Goal: Task Accomplishment & Management: Manage account settings

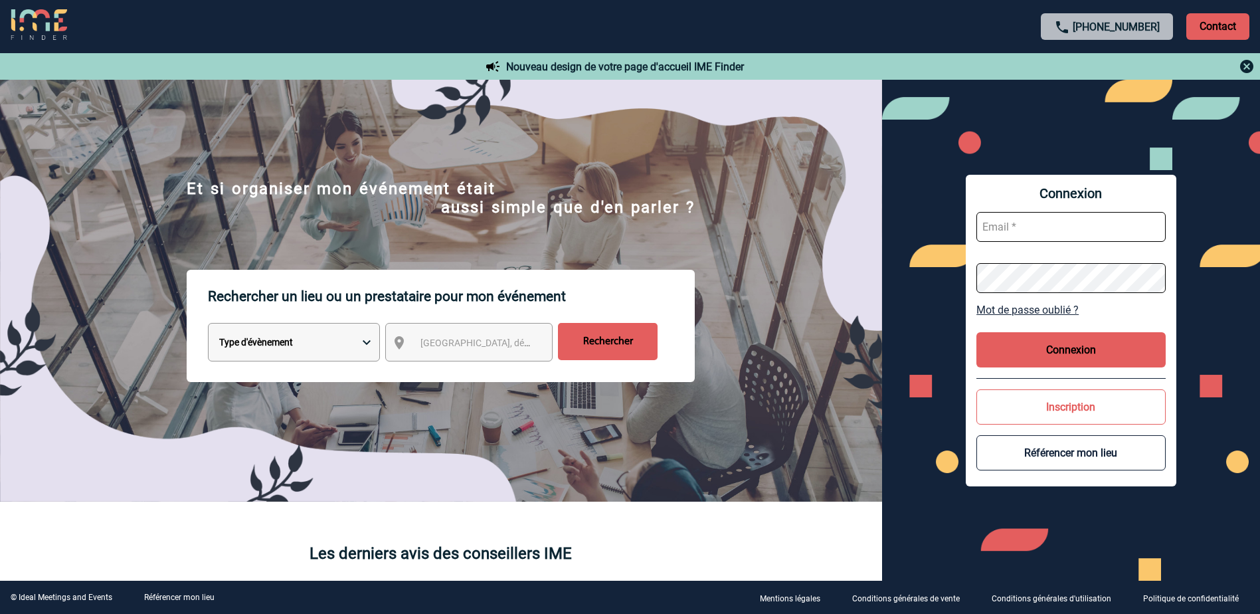
click at [93, 248] on img at bounding box center [441, 251] width 882 height 500
click at [1035, 224] on input "text" at bounding box center [1070, 227] width 189 height 30
paste input "[PERSON_NAME][EMAIL_ADDRESS][DOMAIN_NAME]"
type input "[PERSON_NAME][EMAIL_ADDRESS][DOMAIN_NAME]"
click at [1034, 350] on button "Connexion" at bounding box center [1070, 349] width 189 height 35
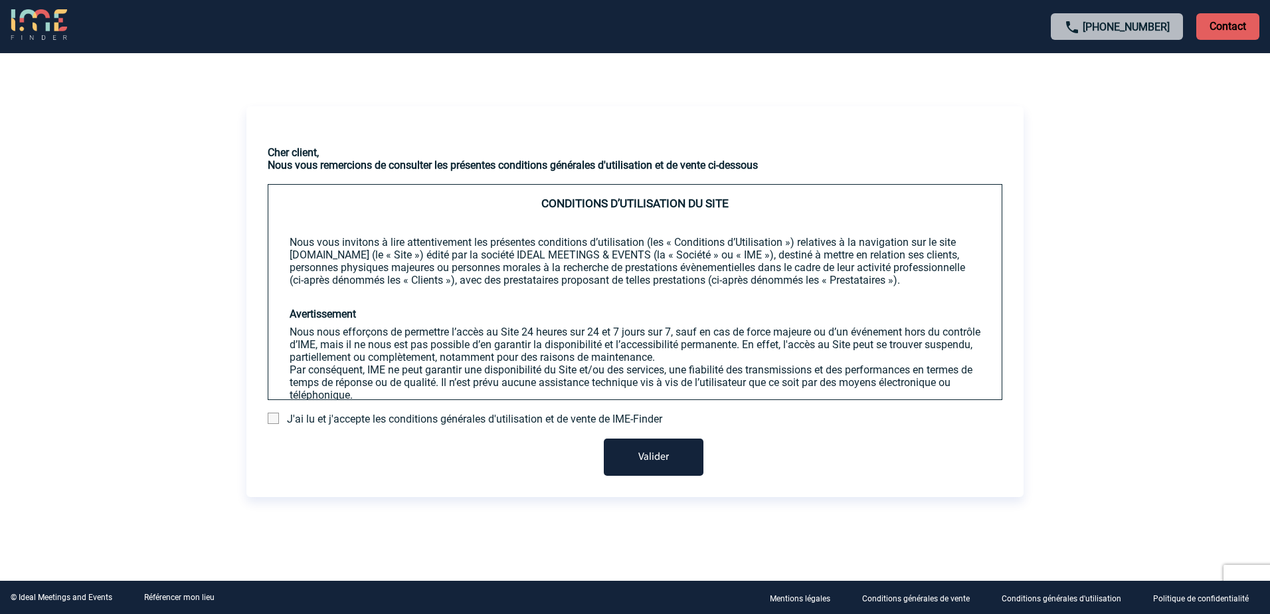
click at [272, 419] on span at bounding box center [273, 418] width 11 height 11
click at [0, 0] on input "checkbox" at bounding box center [0, 0] width 0 height 0
click at [650, 456] on button "Valider" at bounding box center [654, 456] width 100 height 37
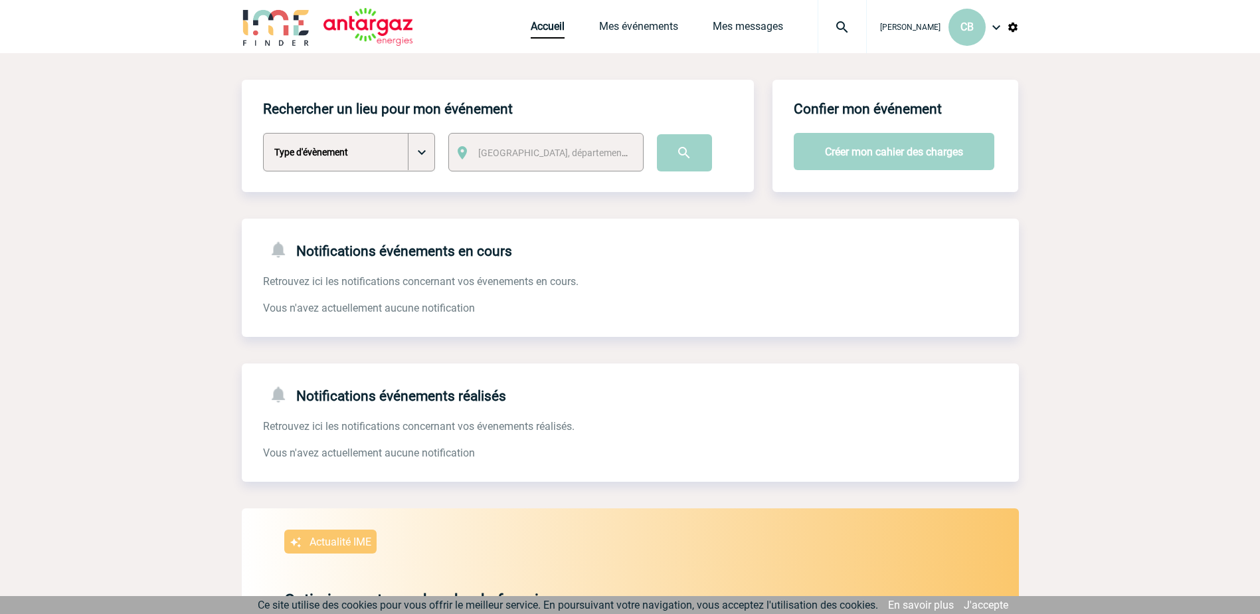
click at [997, 27] on img at bounding box center [996, 27] width 16 height 16
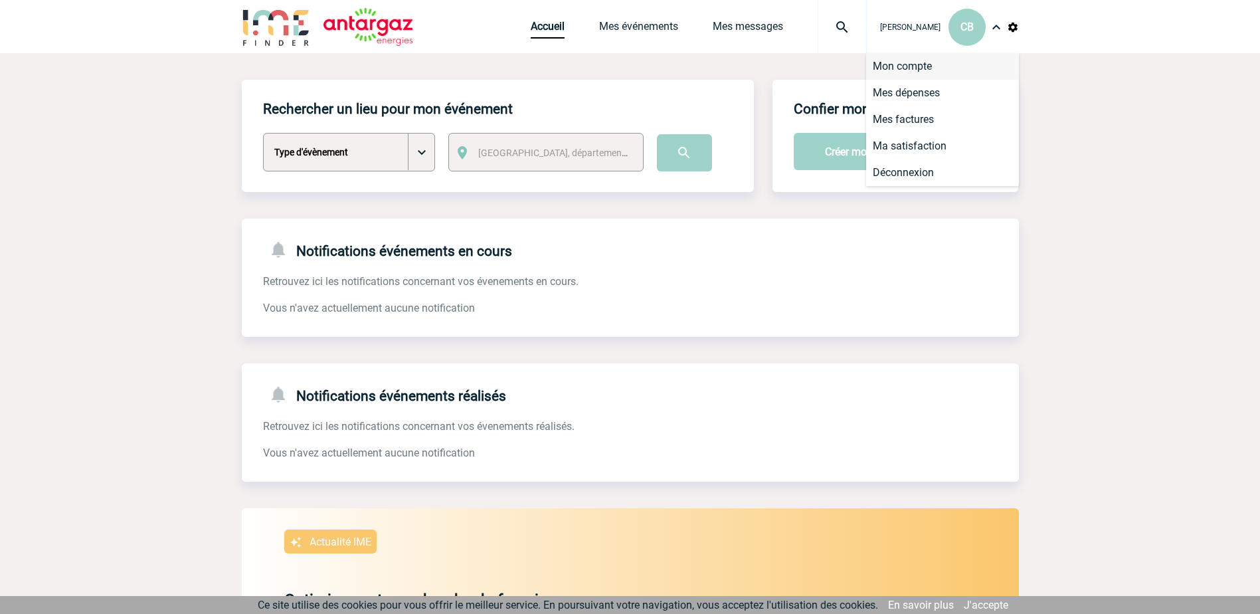
click at [940, 72] on li "Mon compte" at bounding box center [942, 66] width 153 height 27
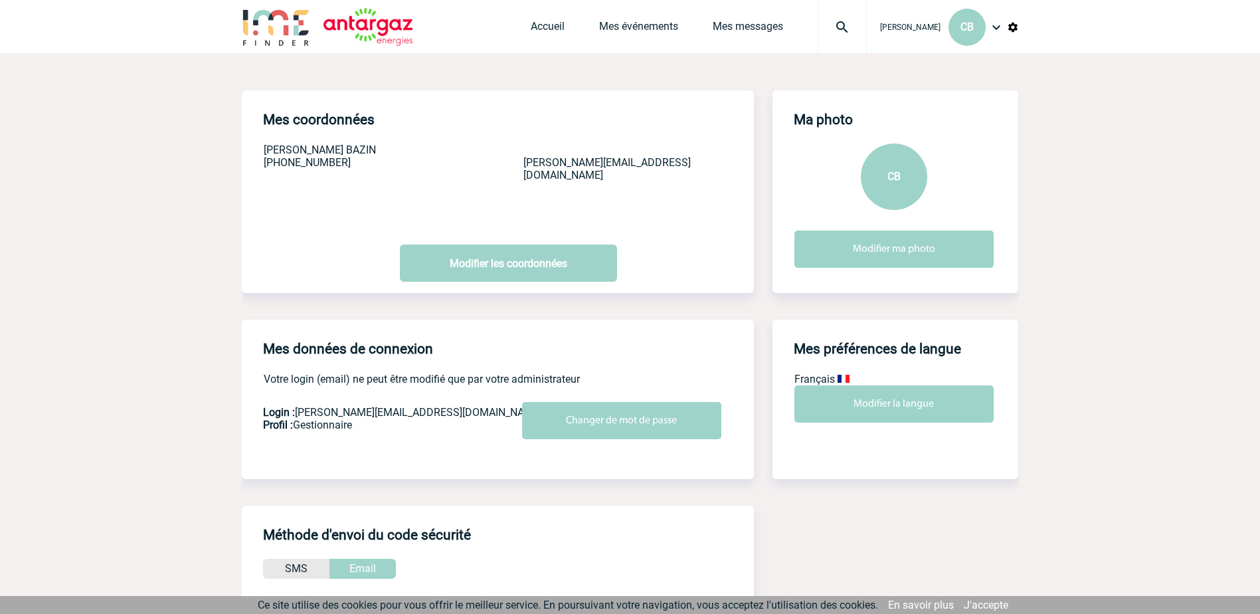
click at [995, 33] on img at bounding box center [996, 27] width 16 height 16
click at [197, 385] on body "Clement BAZIN CB Accueil Mes événements 0" at bounding box center [630, 419] width 1260 height 839
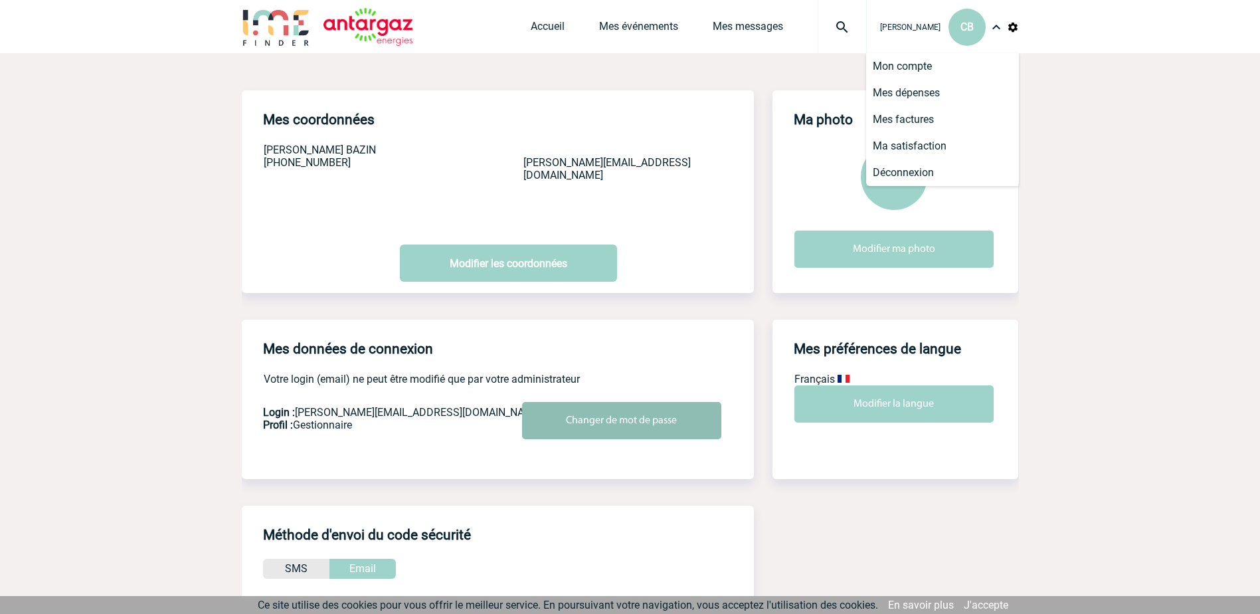
click at [618, 424] on input "Changer de mot de passe" at bounding box center [621, 420] width 199 height 37
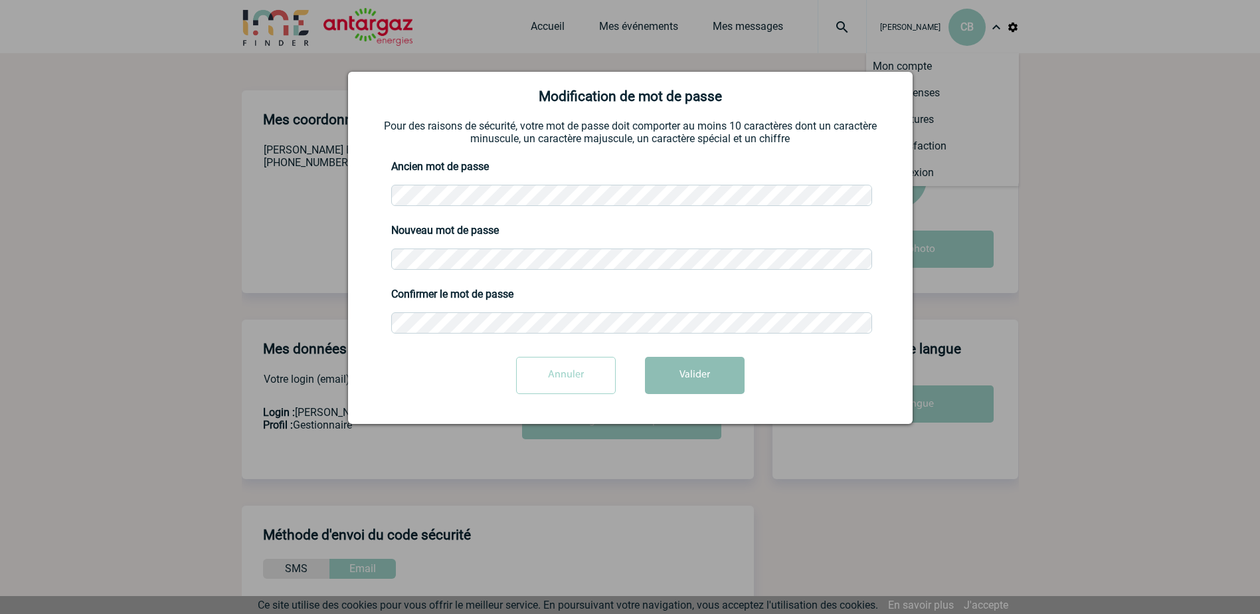
click at [688, 376] on button "Valider" at bounding box center [695, 375] width 100 height 37
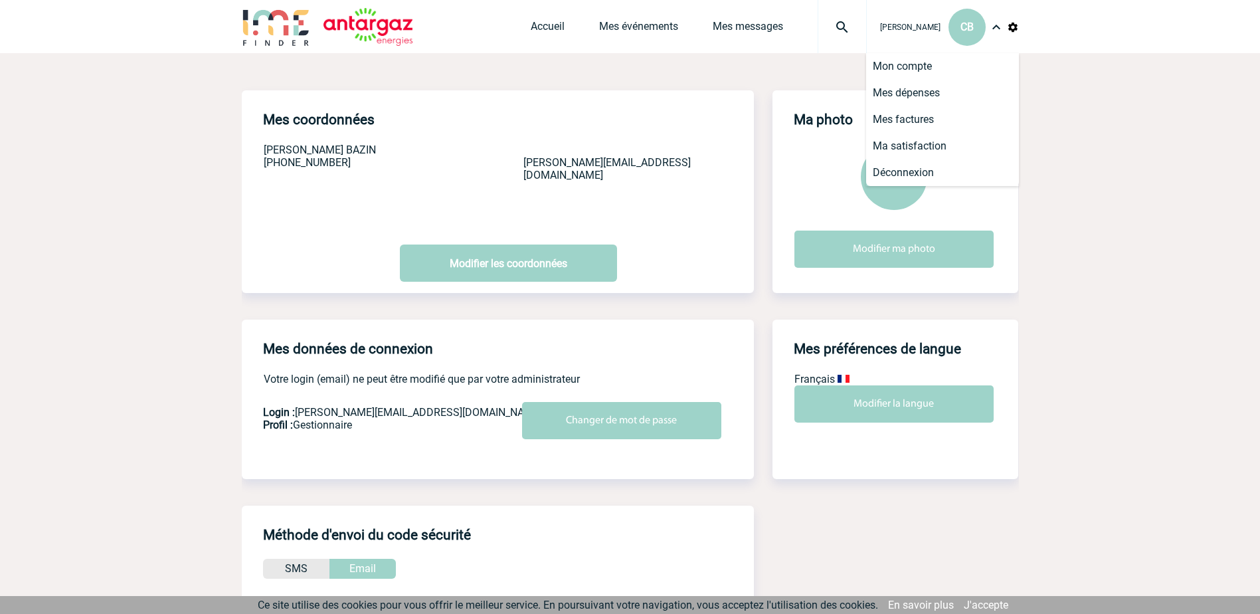
click at [1126, 237] on body "Clement BAZIN CB Accueil Mes événements 0" at bounding box center [630, 419] width 1260 height 839
click at [134, 169] on body "Clement BAZIN CB Accueil Mes événements 0" at bounding box center [630, 419] width 1260 height 839
